Goal: Transaction & Acquisition: Purchase product/service

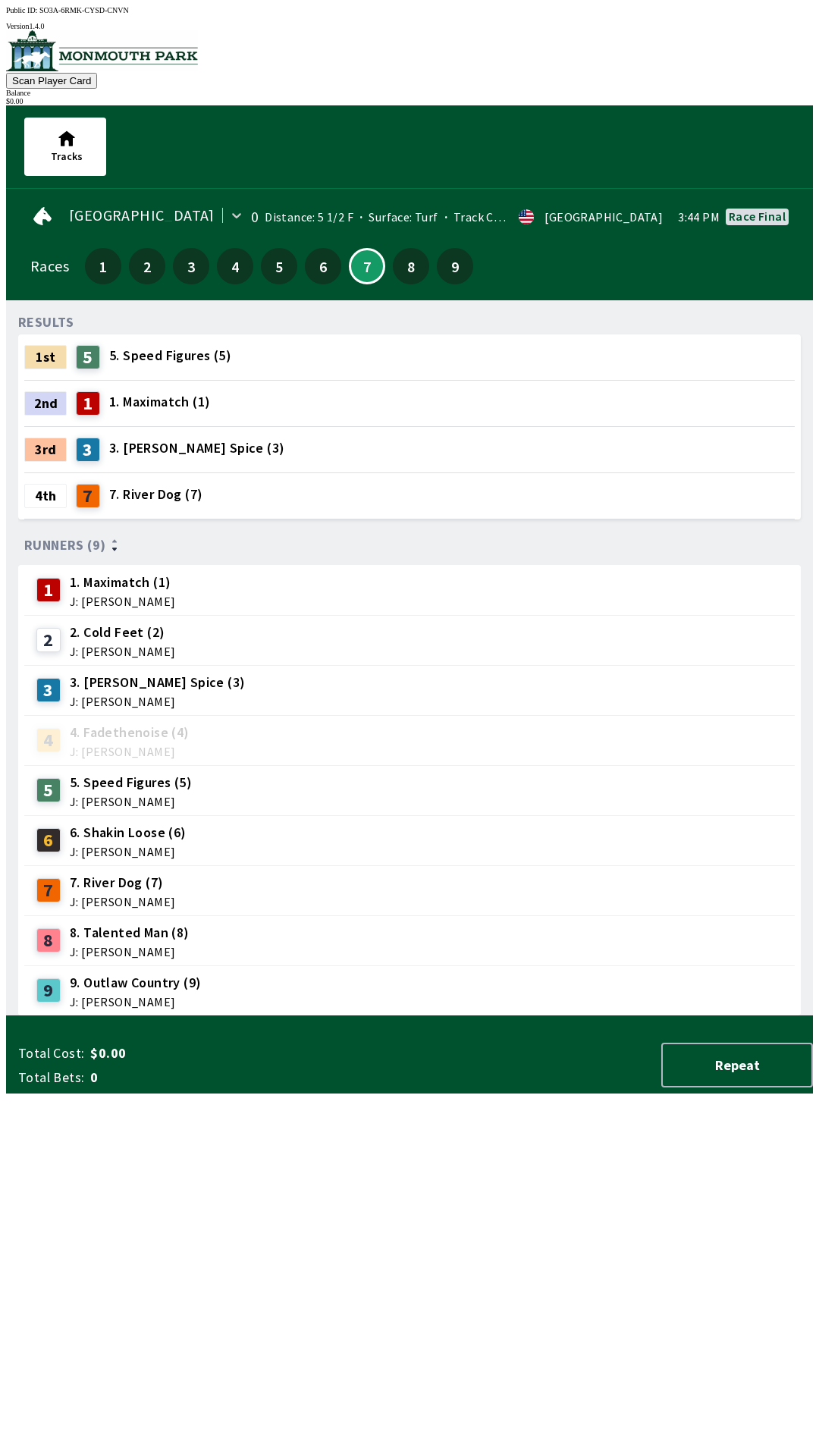
scroll to position [1, 0]
click at [170, 664] on div "3 3. [PERSON_NAME] Spice (3) J: [PERSON_NAME]" at bounding box center [409, 689] width 771 height 50
click at [170, 694] on span "J: [PERSON_NAME]" at bounding box center [157, 700] width 175 height 13
click at [159, 694] on span "J: [PERSON_NAME]" at bounding box center [157, 700] width 175 height 13
click at [54, 687] on div "3" at bounding box center [53, 688] width 34 height 24
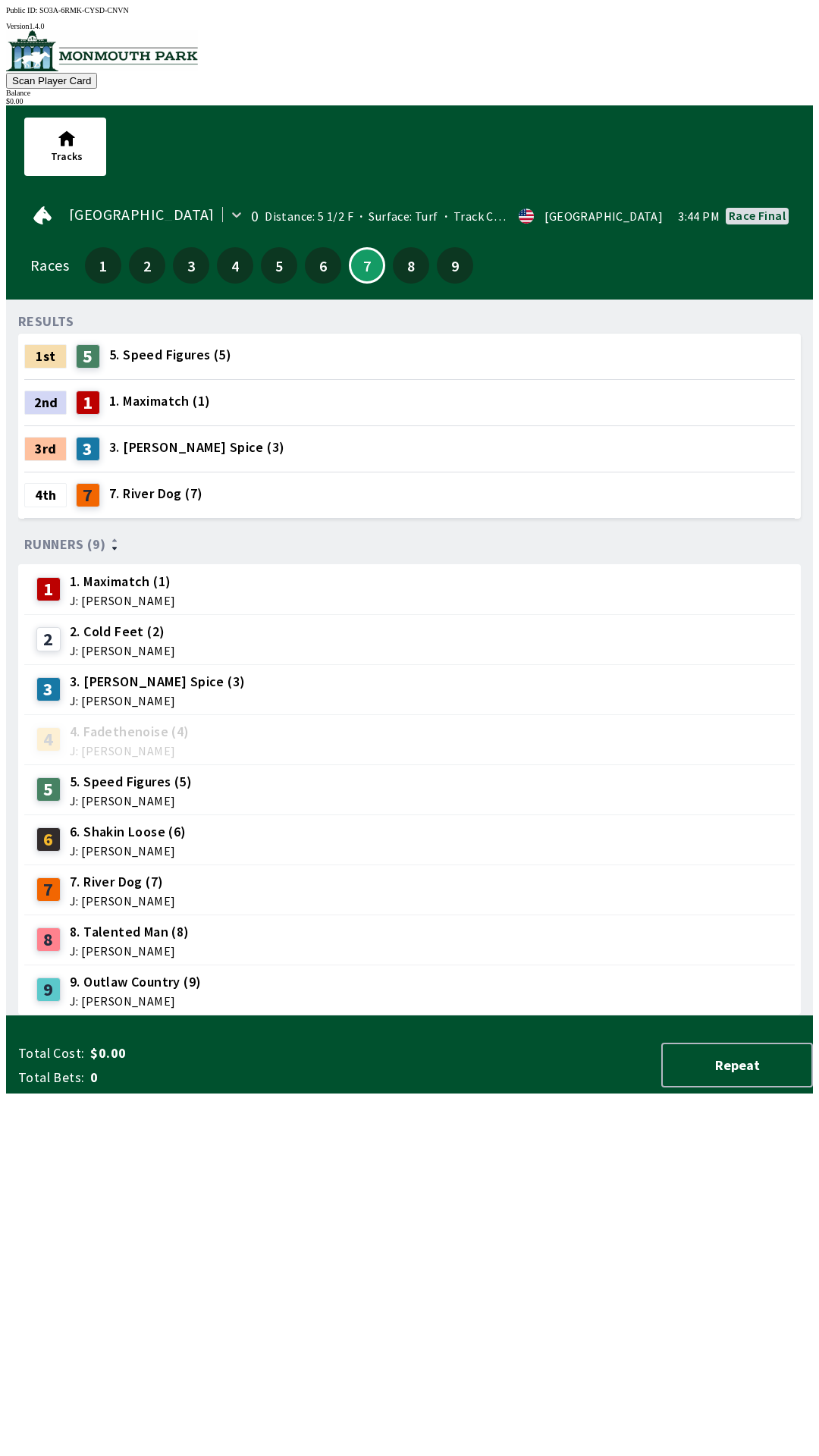
click at [214, 438] on span "3. [PERSON_NAME] Spice (3)" at bounding box center [196, 448] width 175 height 19
click at [403, 268] on button "8" at bounding box center [411, 266] width 37 height 37
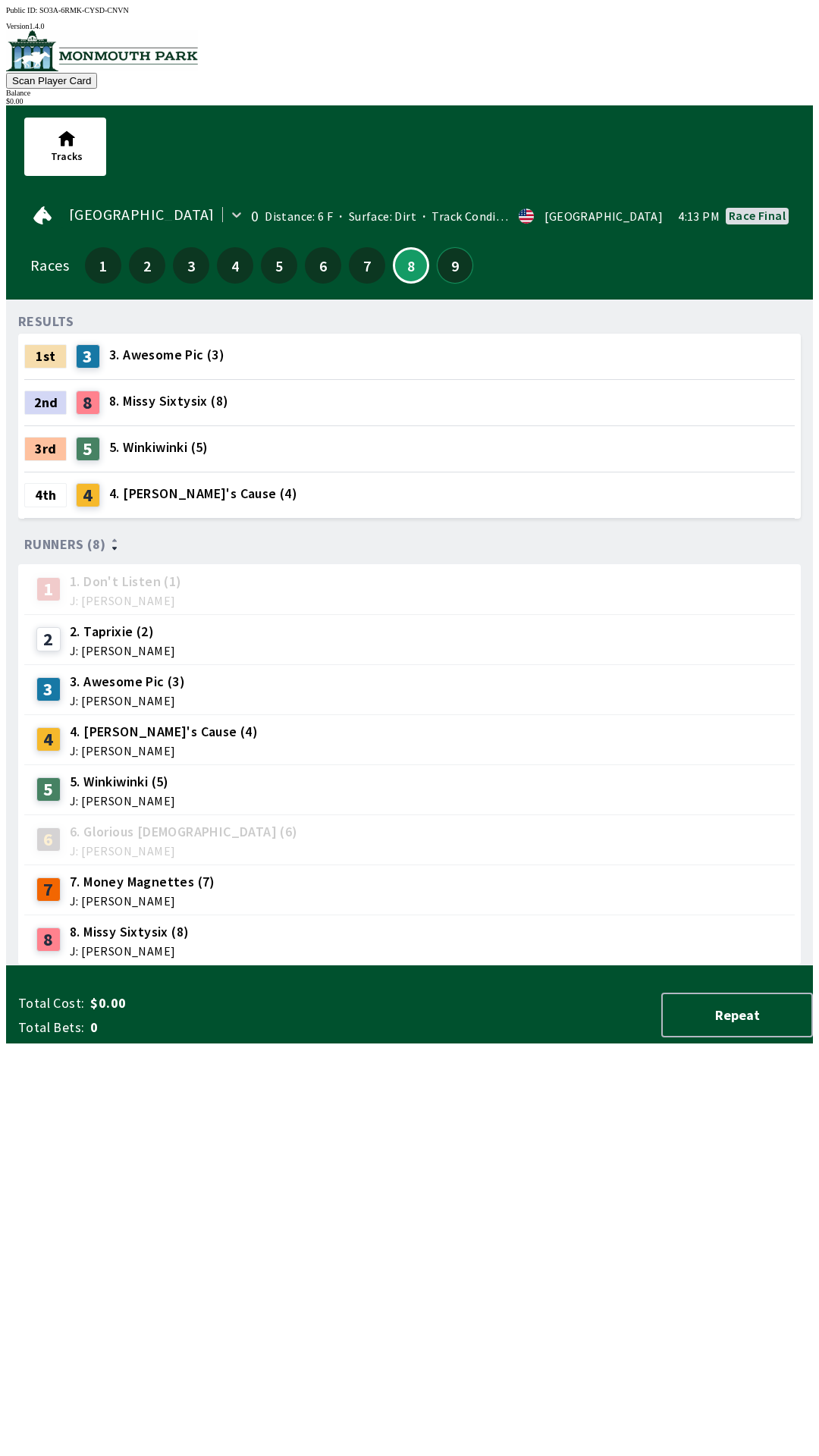
click at [449, 255] on button "9" at bounding box center [455, 266] width 37 height 37
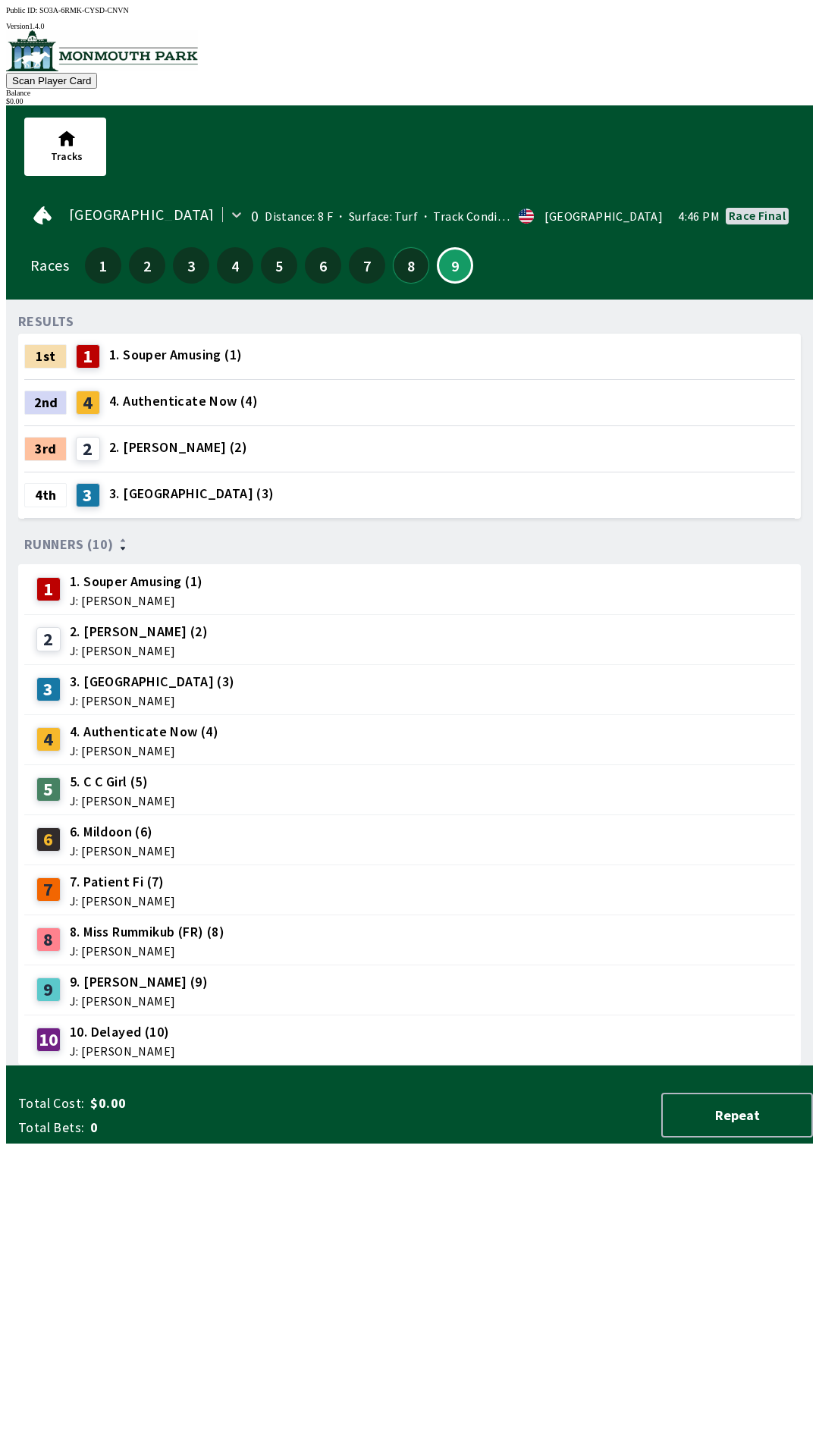
click at [403, 253] on button "8" at bounding box center [411, 266] width 37 height 37
